Goal: Information Seeking & Learning: Learn about a topic

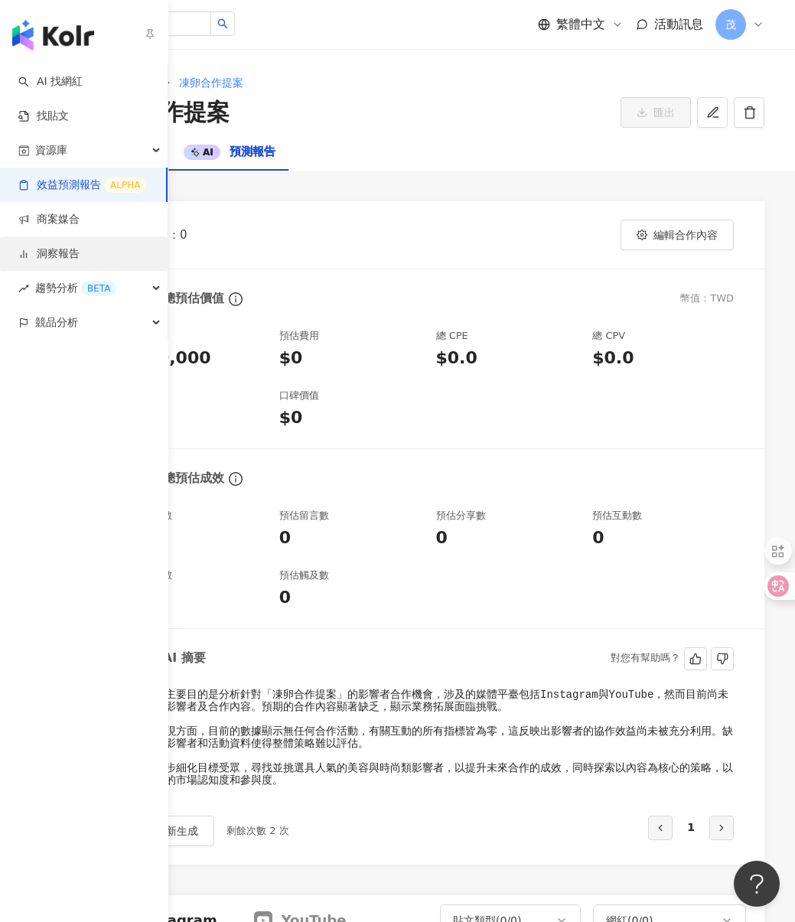
click at [62, 249] on link "洞察報告" at bounding box center [48, 253] width 61 height 15
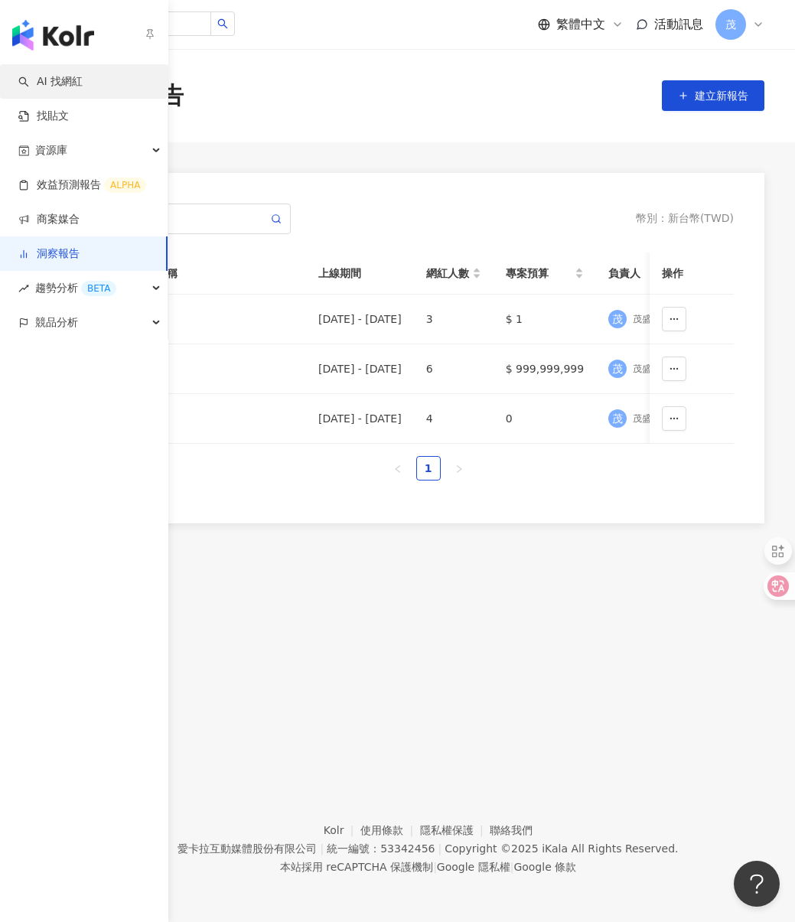
click at [63, 85] on link "AI 找網紅" at bounding box center [50, 81] width 64 height 15
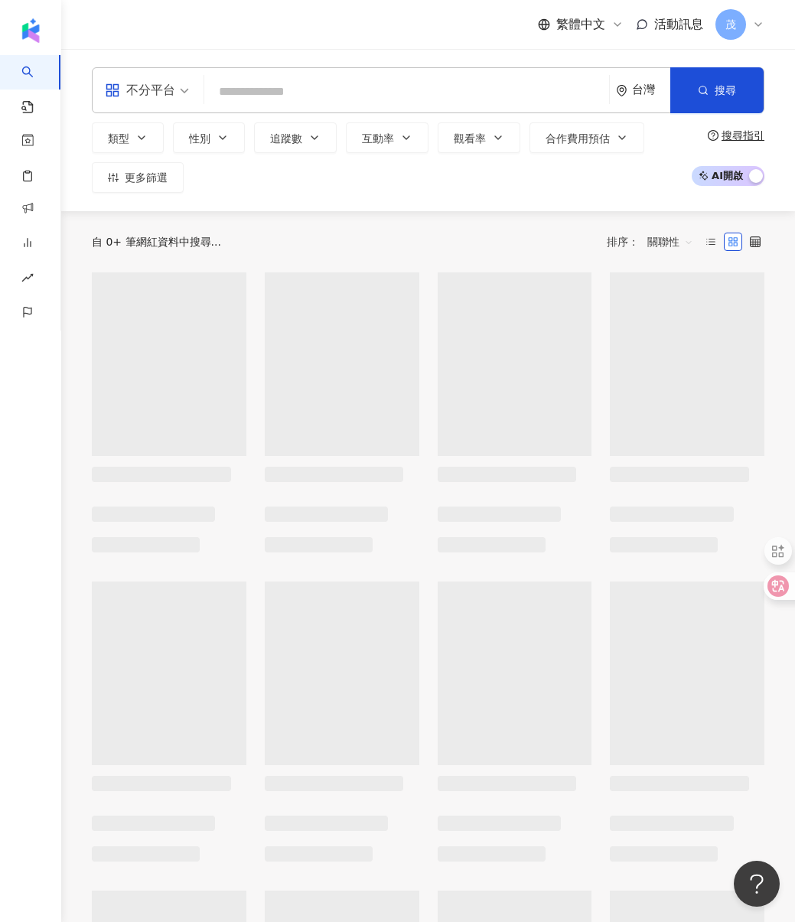
click at [302, 96] on input "search" at bounding box center [406, 91] width 393 height 29
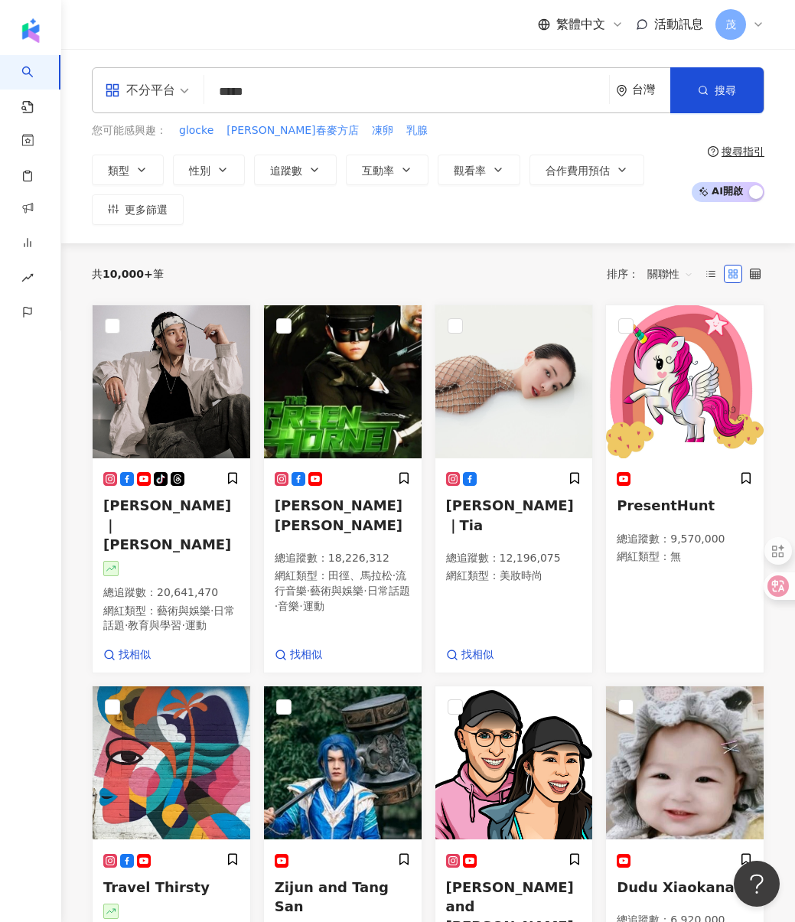
type input "****"
